Goal: Information Seeking & Learning: Check status

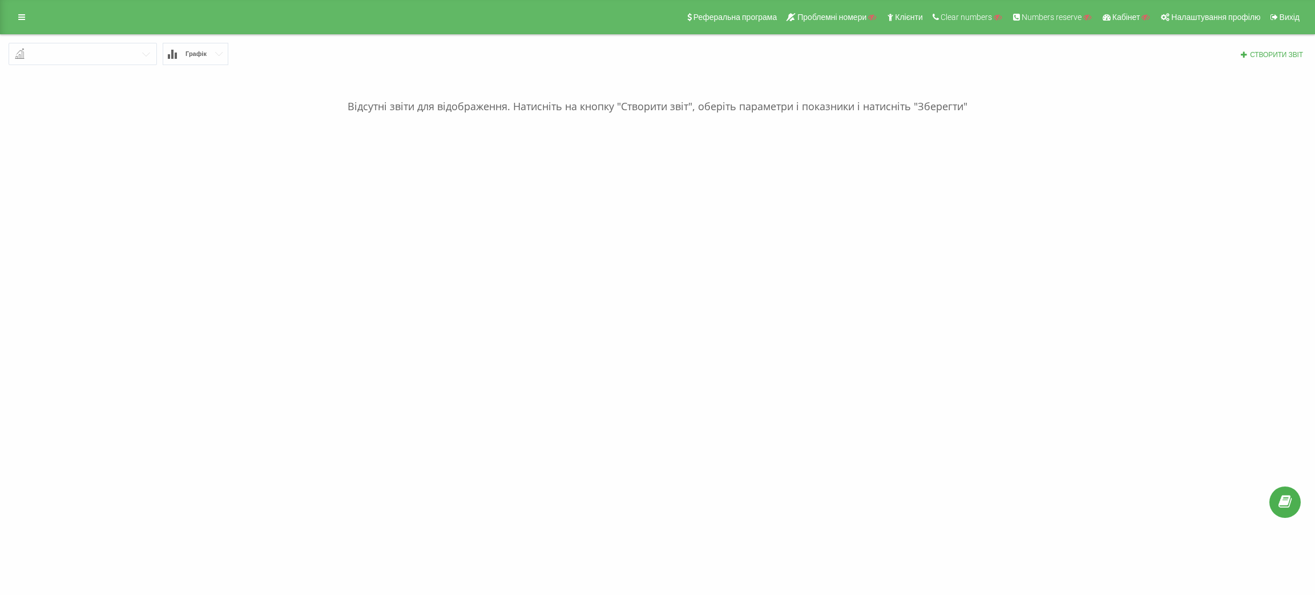
click at [32, 23] on div "Реферальна програма Проблемні номери Клієнти Clear numbers Numbers reserve Кабі…" at bounding box center [657, 17] width 1315 height 34
click at [19, 19] on icon at bounding box center [21, 17] width 7 height 8
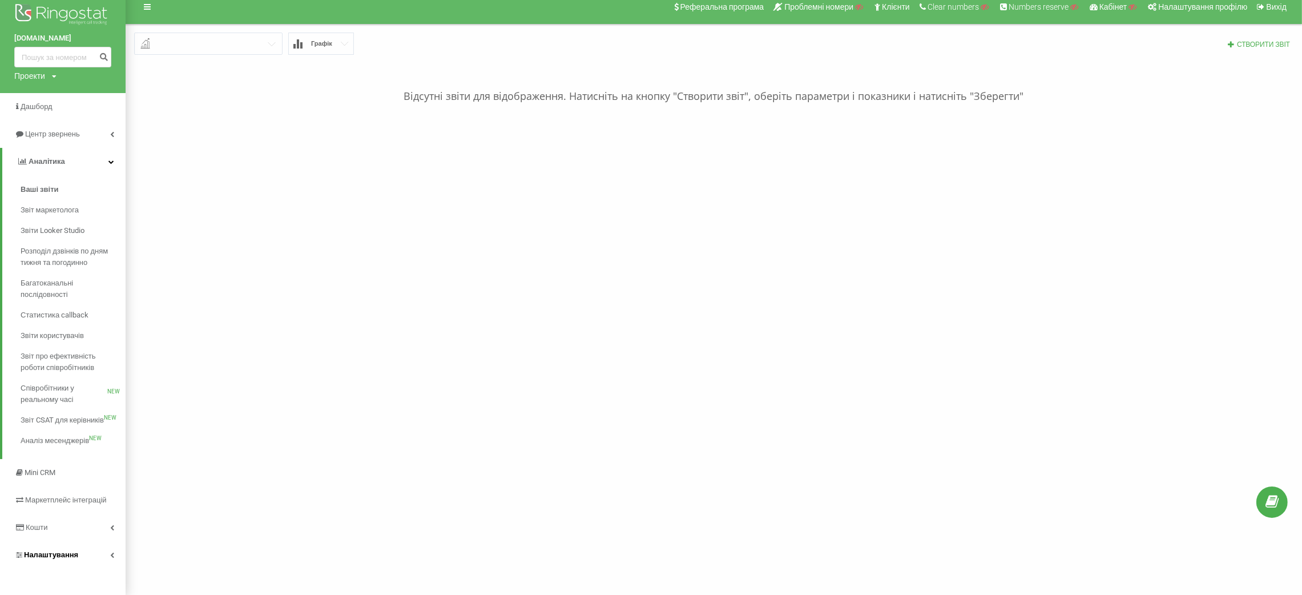
scroll to position [12, 0]
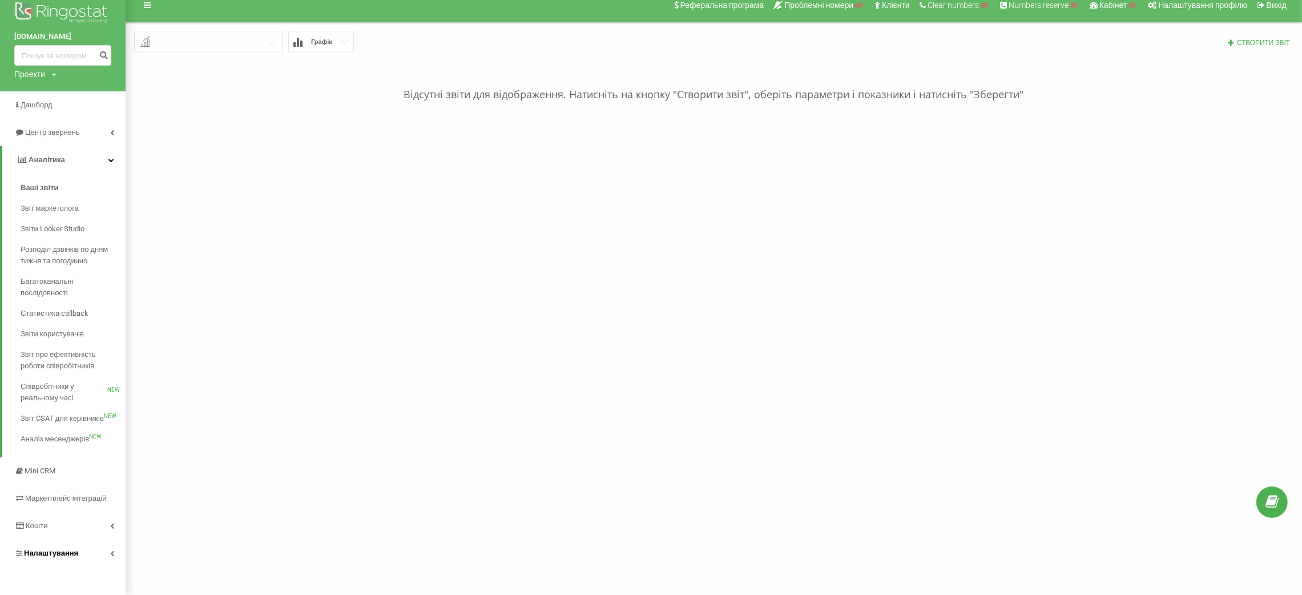
click at [63, 540] on link "Налаштування" at bounding box center [63, 552] width 126 height 27
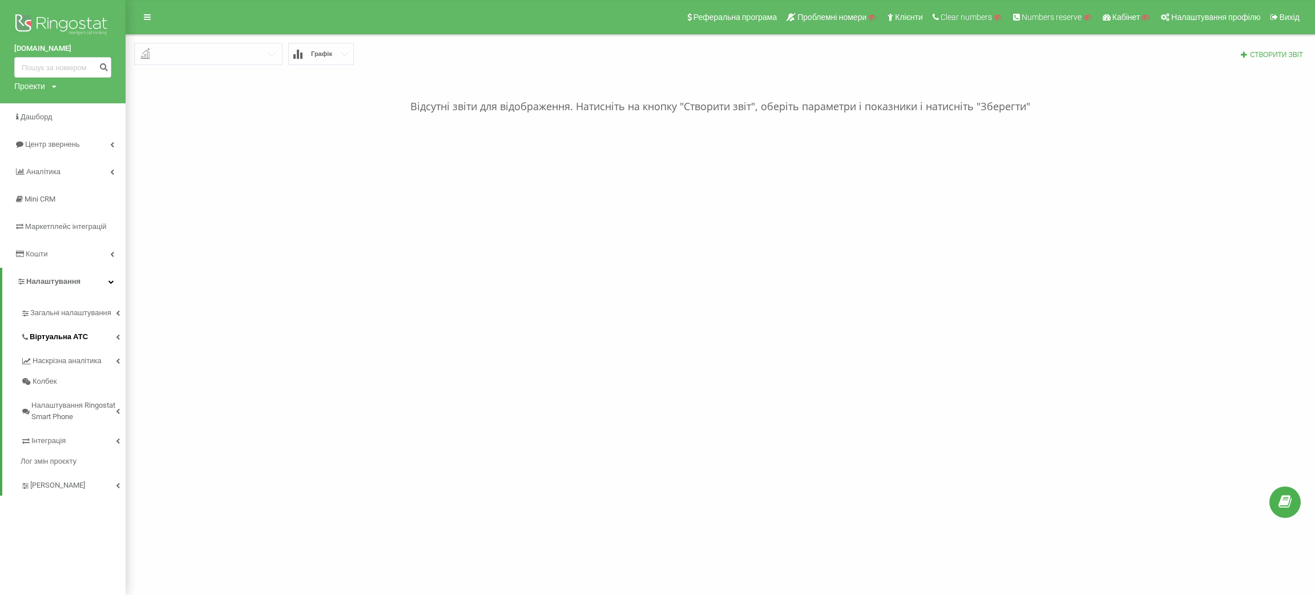
click at [64, 324] on link "Віртуальна АТС" at bounding box center [73, 335] width 105 height 24
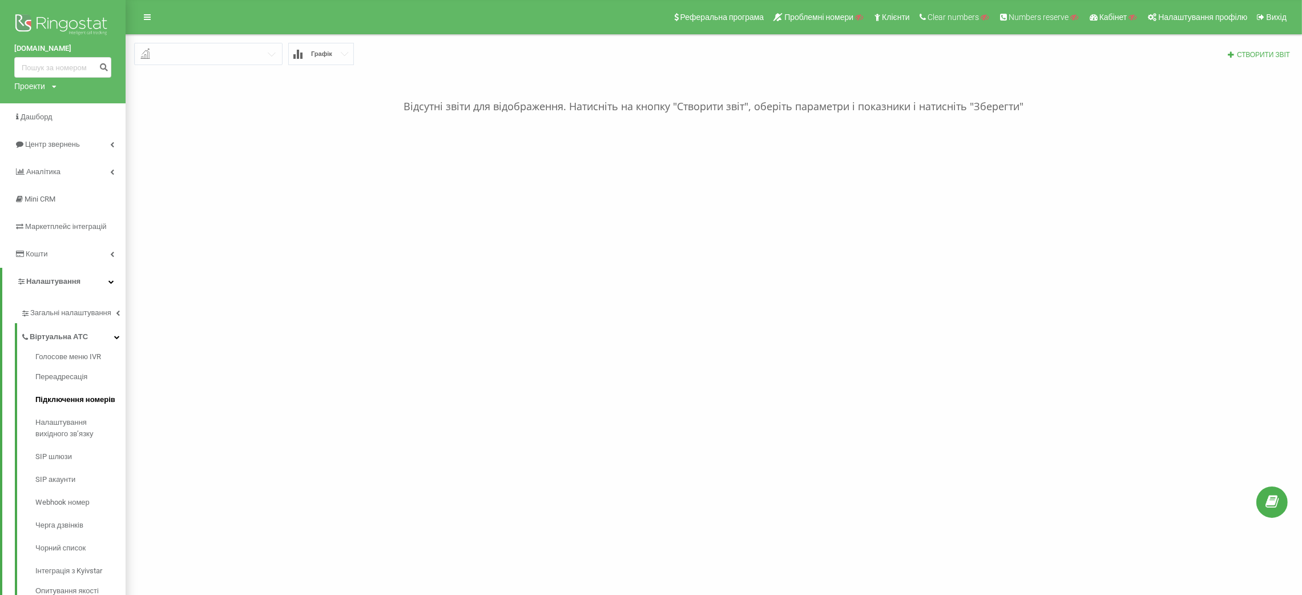
click at [65, 401] on span "Підключення номерів" at bounding box center [75, 399] width 80 height 11
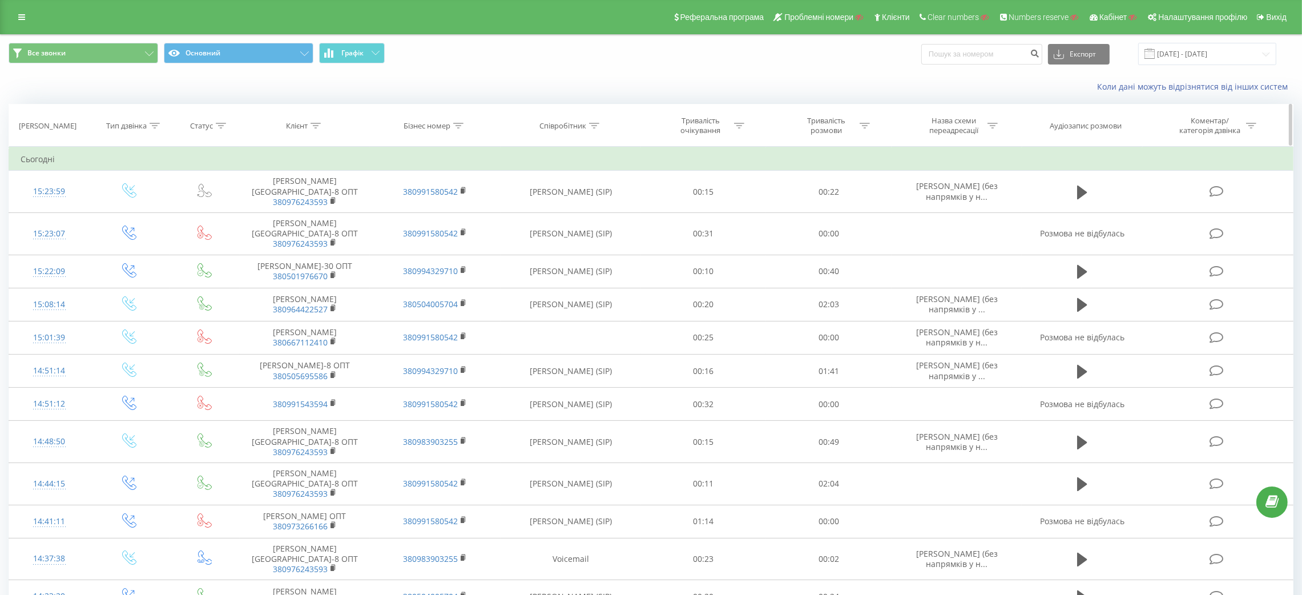
click at [458, 125] on icon at bounding box center [458, 126] width 10 height 6
click at [439, 210] on input "text" at bounding box center [435, 208] width 100 height 20
paste input "380665595344"
type input "380665595344"
click at [457, 229] on span "OK" at bounding box center [460, 230] width 32 height 18
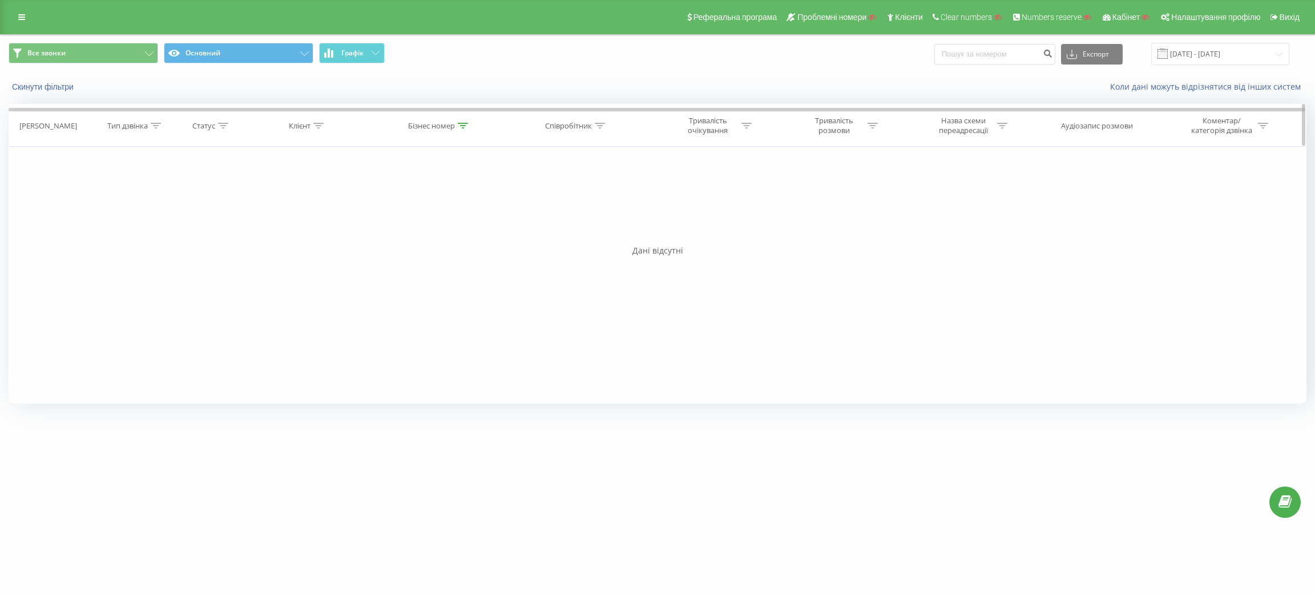
click at [465, 123] on icon at bounding box center [463, 126] width 10 height 6
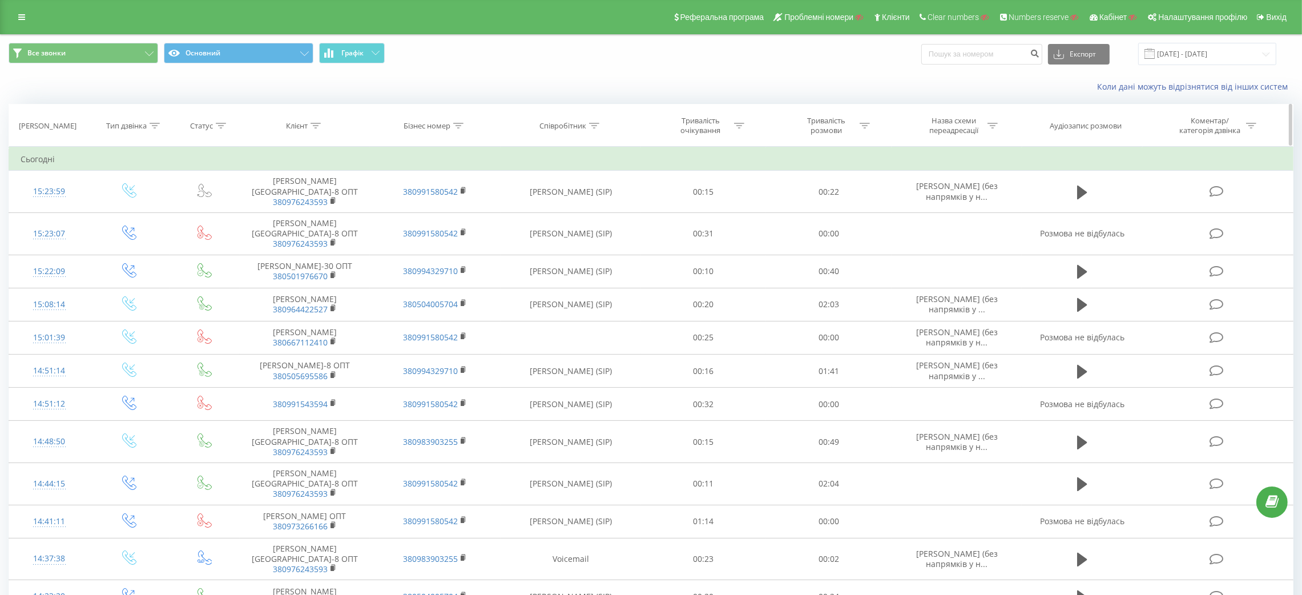
click at [457, 118] on th "Бізнес номер" at bounding box center [435, 125] width 131 height 42
click at [457, 121] on div at bounding box center [458, 126] width 10 height 10
click at [430, 204] on input "text" at bounding box center [435, 208] width 100 height 20
paste input "380994329710"
type input "380994329710"
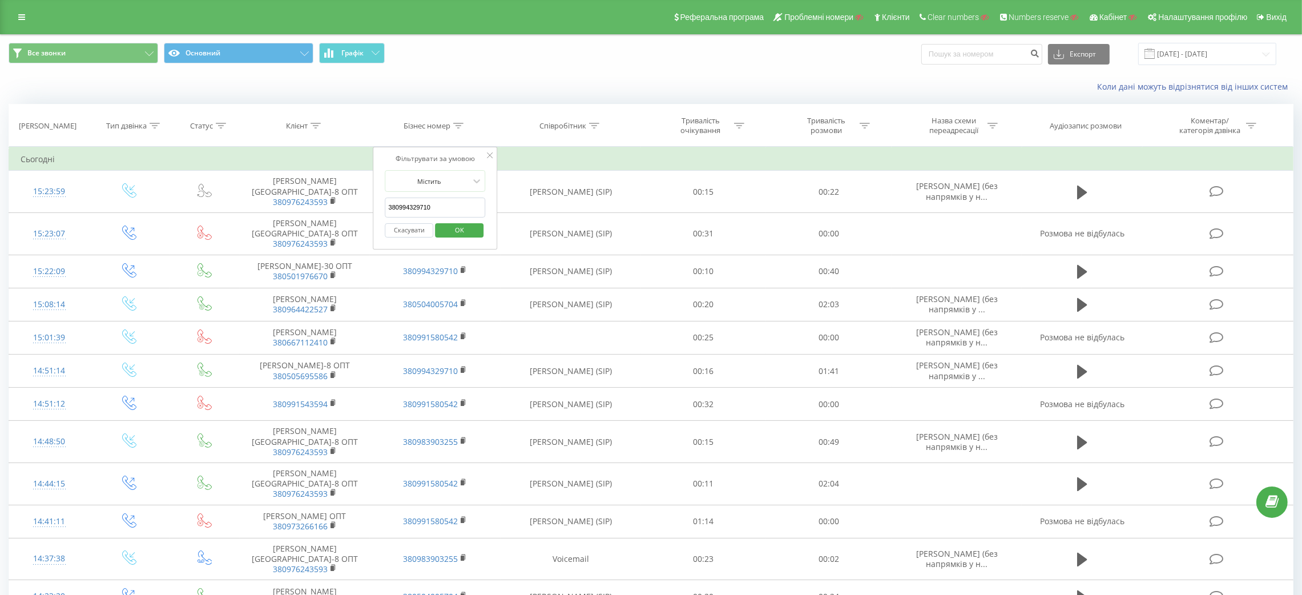
click at [456, 229] on span "OK" at bounding box center [460, 230] width 32 height 18
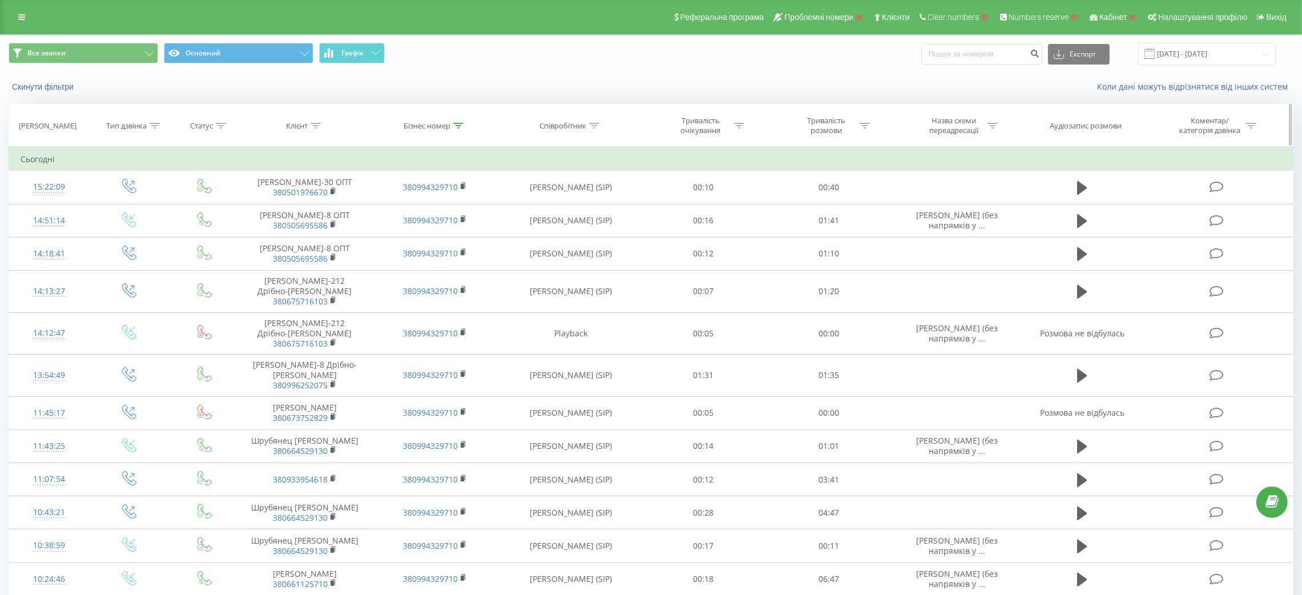
click at [151, 129] on div at bounding box center [155, 126] width 10 height 10
click at [142, 202] on div "Введіть значення" at bounding box center [123, 208] width 83 height 17
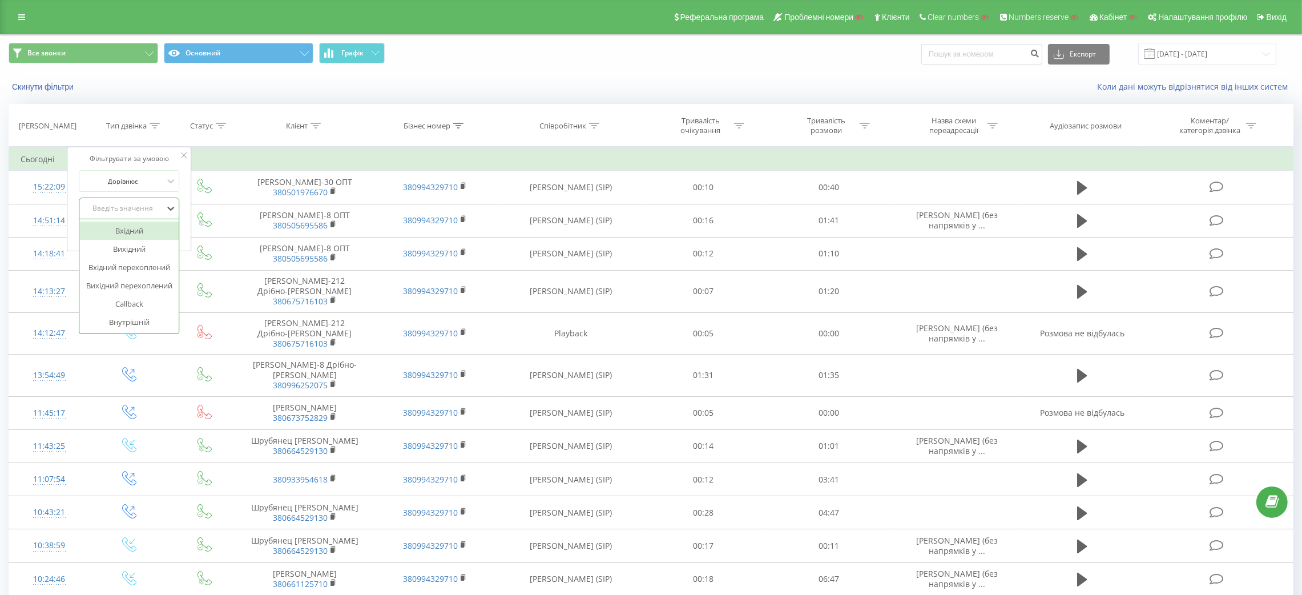
click at [133, 236] on div "Вхідний" at bounding box center [129, 231] width 99 height 18
click at [164, 237] on span "OK" at bounding box center [154, 232] width 32 height 18
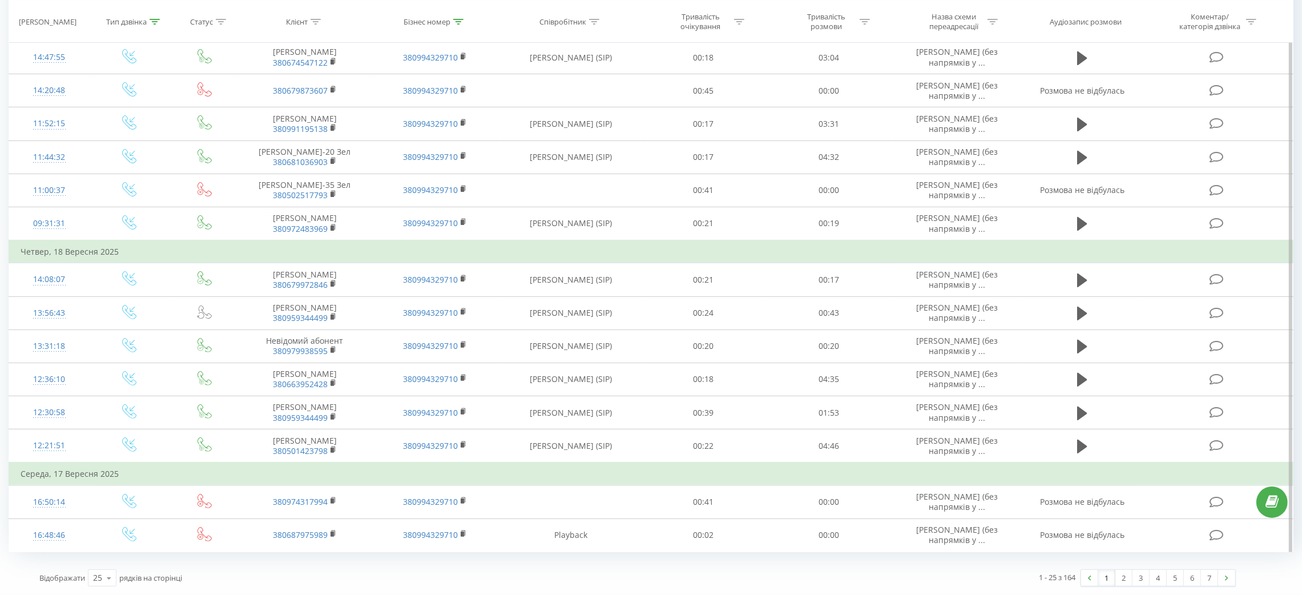
scroll to position [627, 0]
click at [1188, 577] on link "6" at bounding box center [1192, 578] width 17 height 16
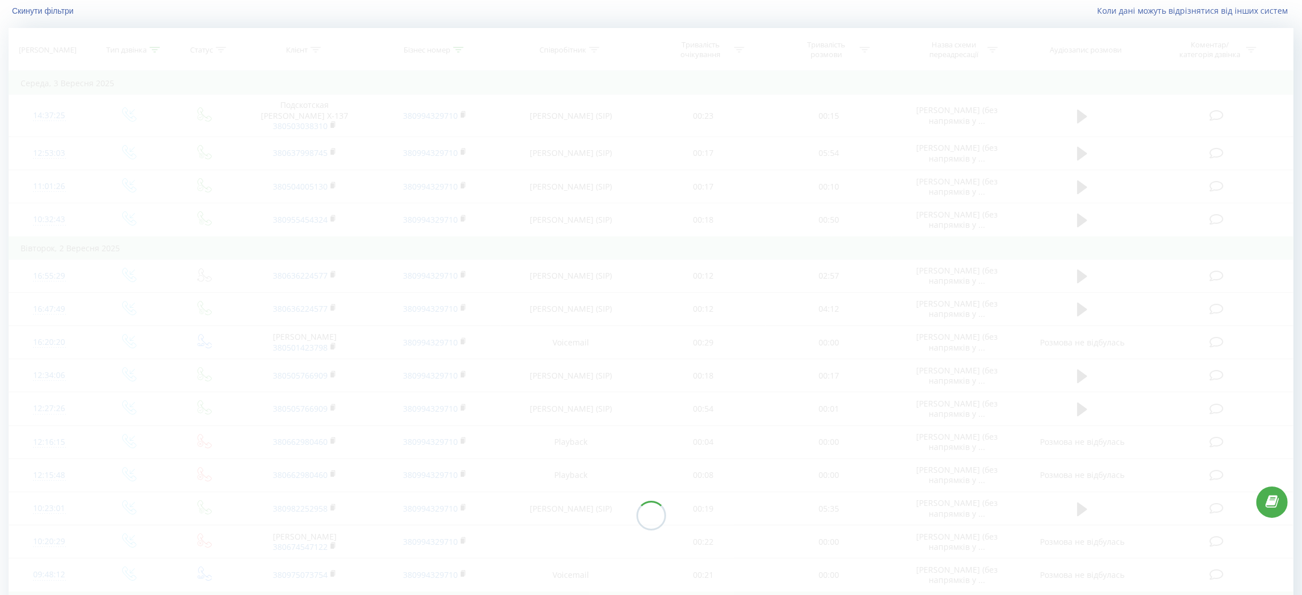
scroll to position [23, 0]
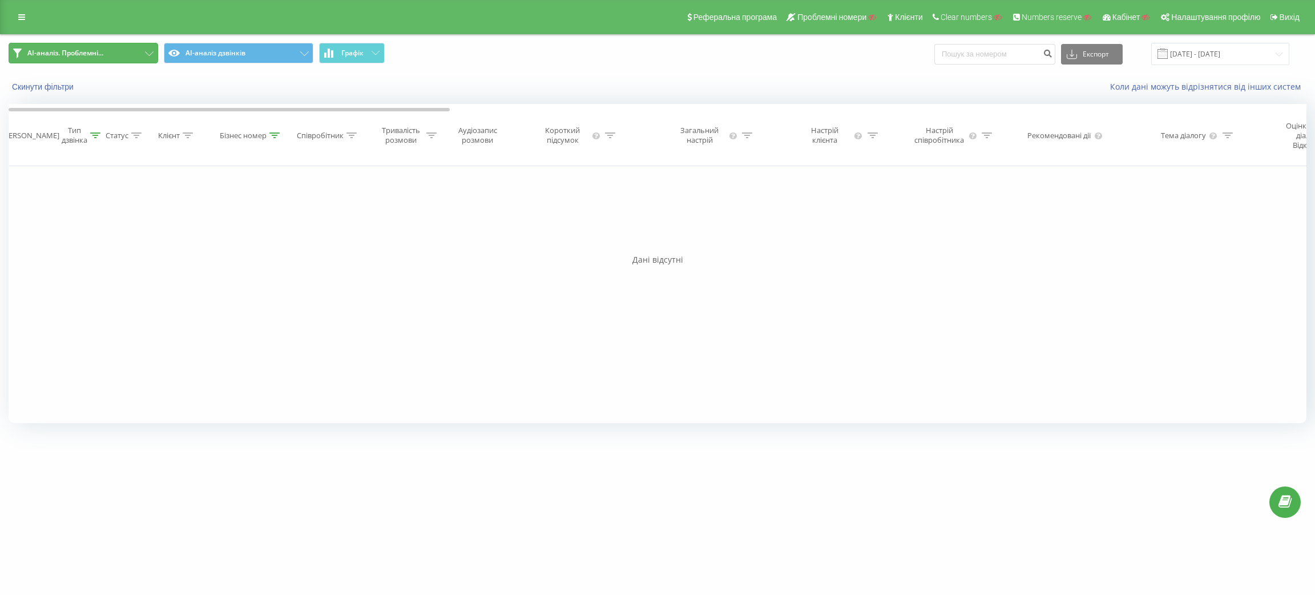
click at [126, 55] on button "AI-аналіз. Проблемні..." at bounding box center [84, 53] width 150 height 21
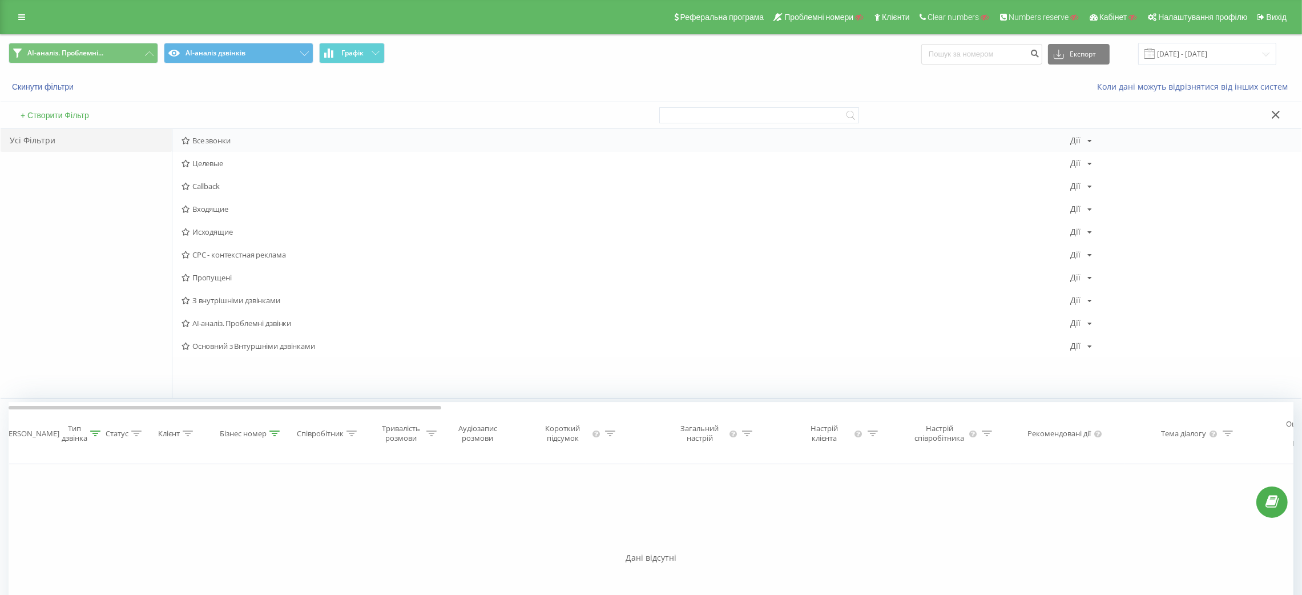
click at [220, 139] on span "Все звонки" at bounding box center [626, 140] width 889 height 8
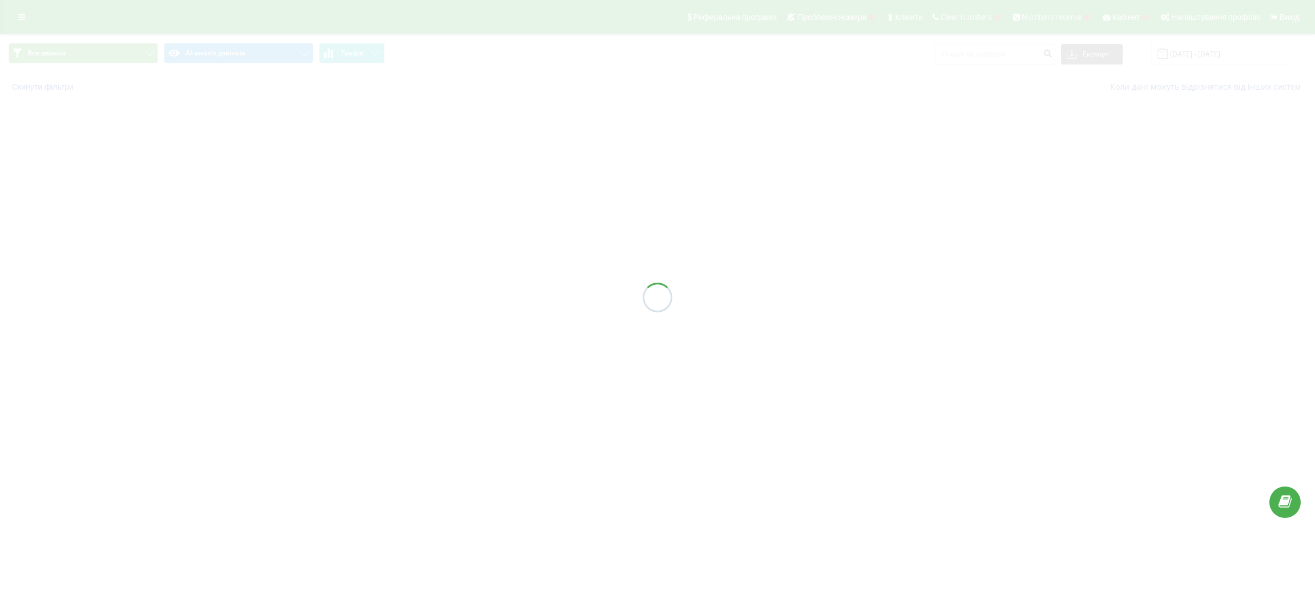
click at [268, 51] on div at bounding box center [657, 297] width 1315 height 595
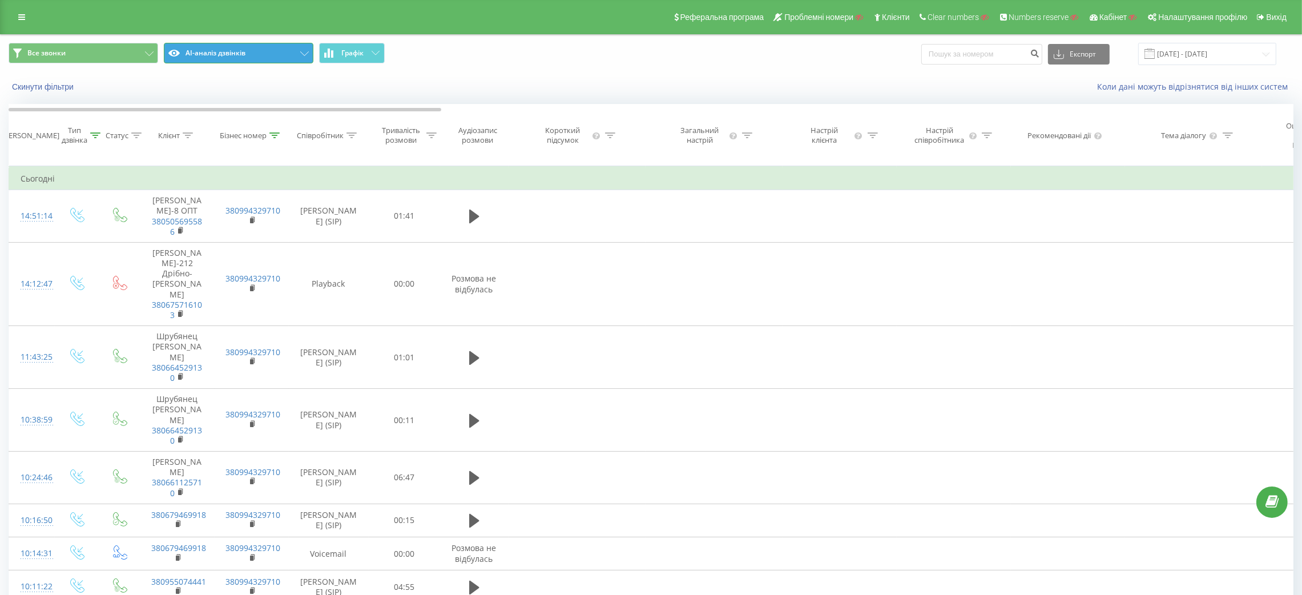
click at [268, 54] on button "AI-аналіз дзвінків" at bounding box center [239, 53] width 150 height 21
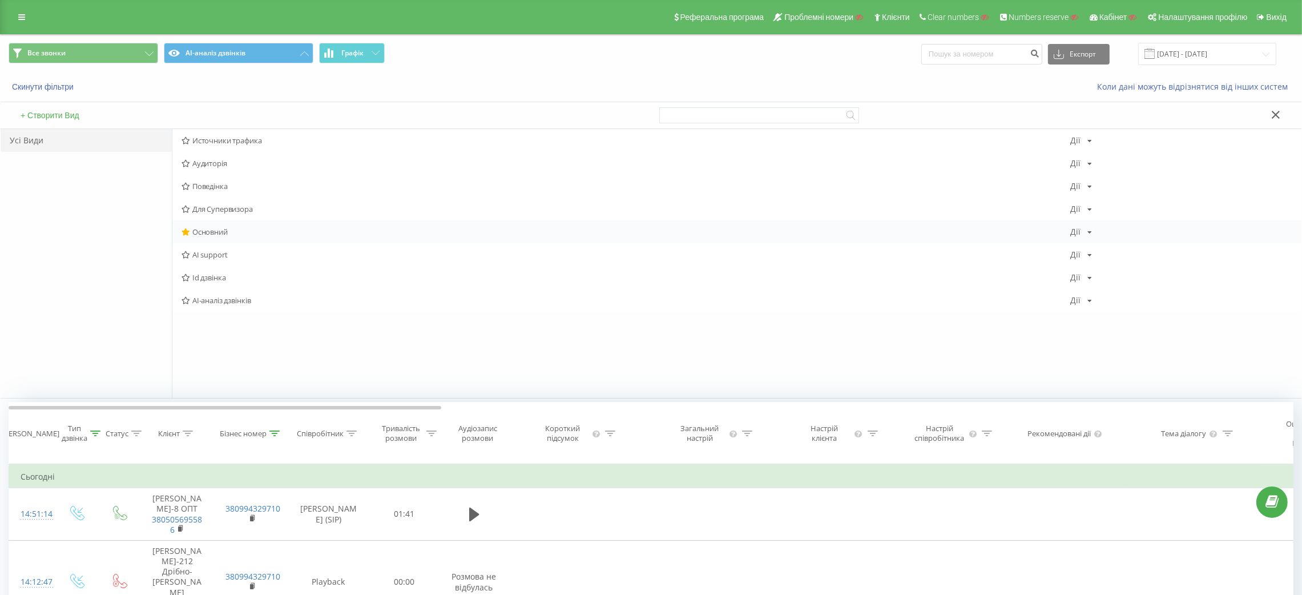
click at [213, 236] on span "Основний" at bounding box center [626, 232] width 889 height 8
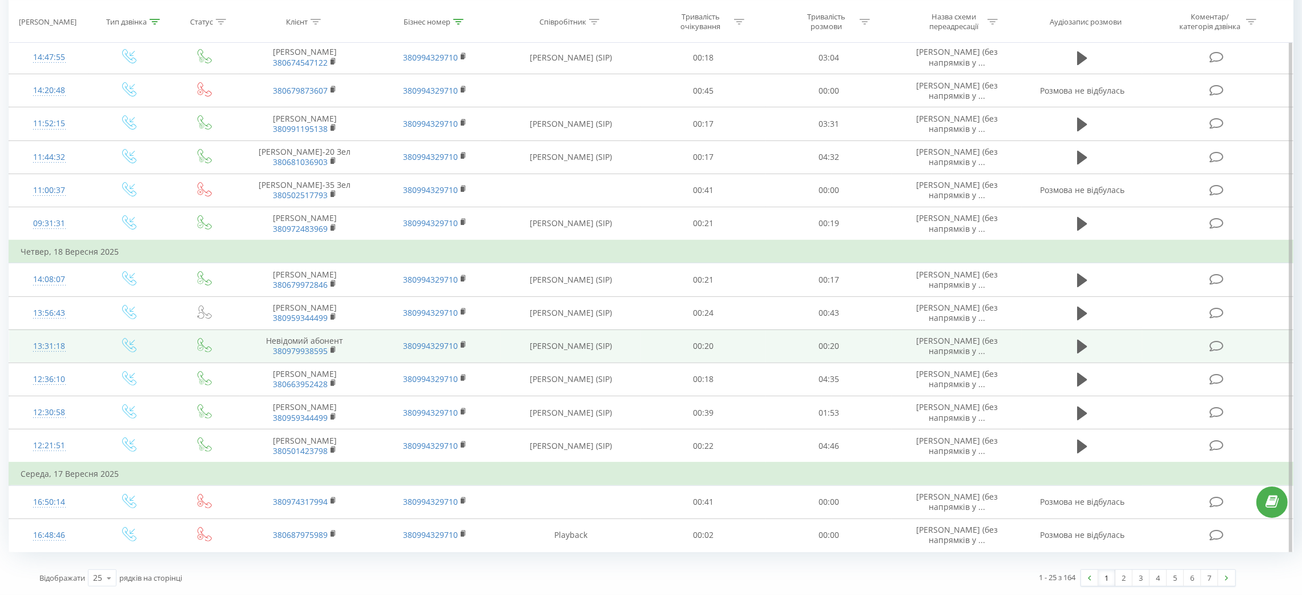
scroll to position [627, 0]
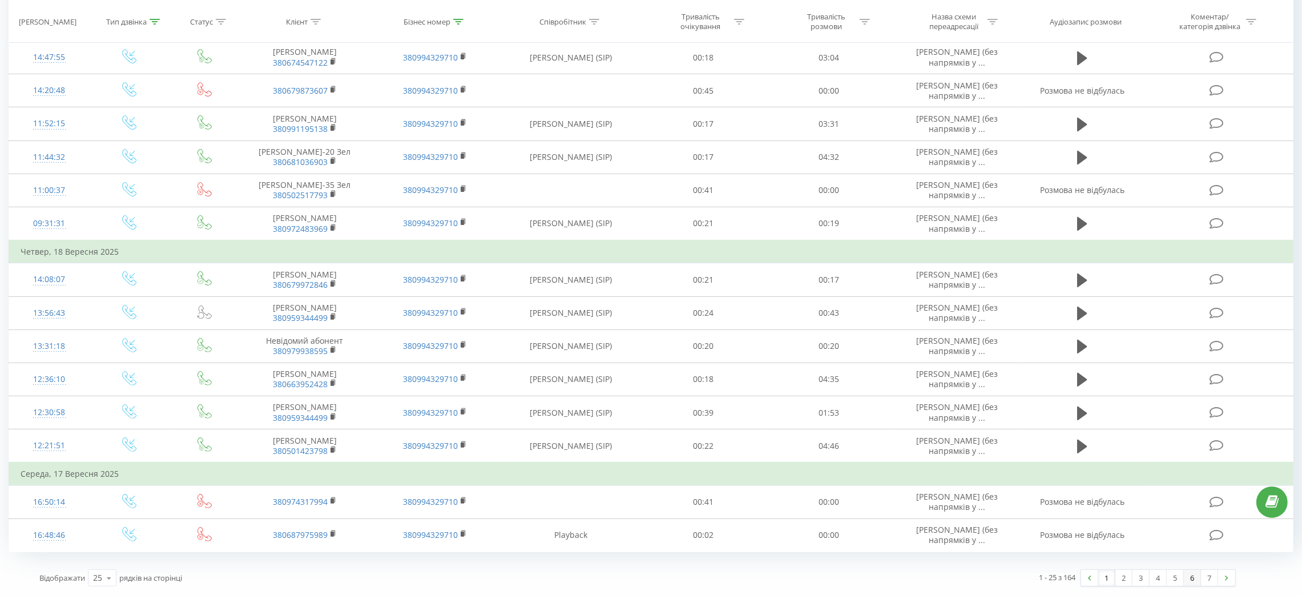
click at [1186, 575] on link "6" at bounding box center [1192, 578] width 17 height 16
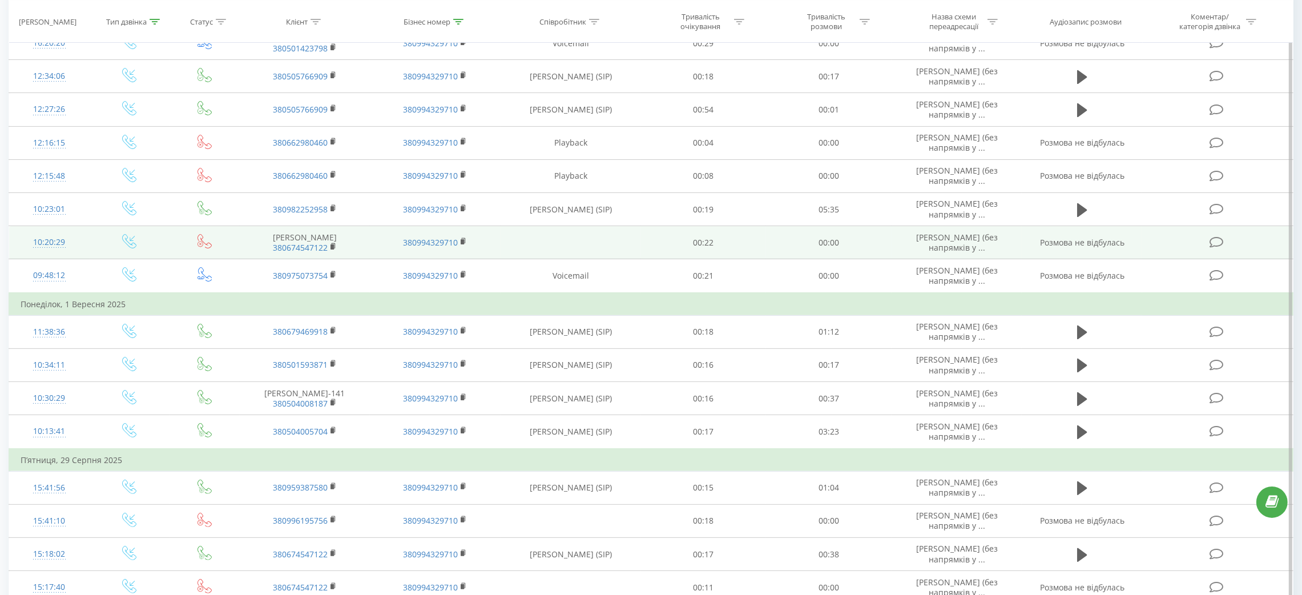
scroll to position [333, 0]
